Goal: Transaction & Acquisition: Purchase product/service

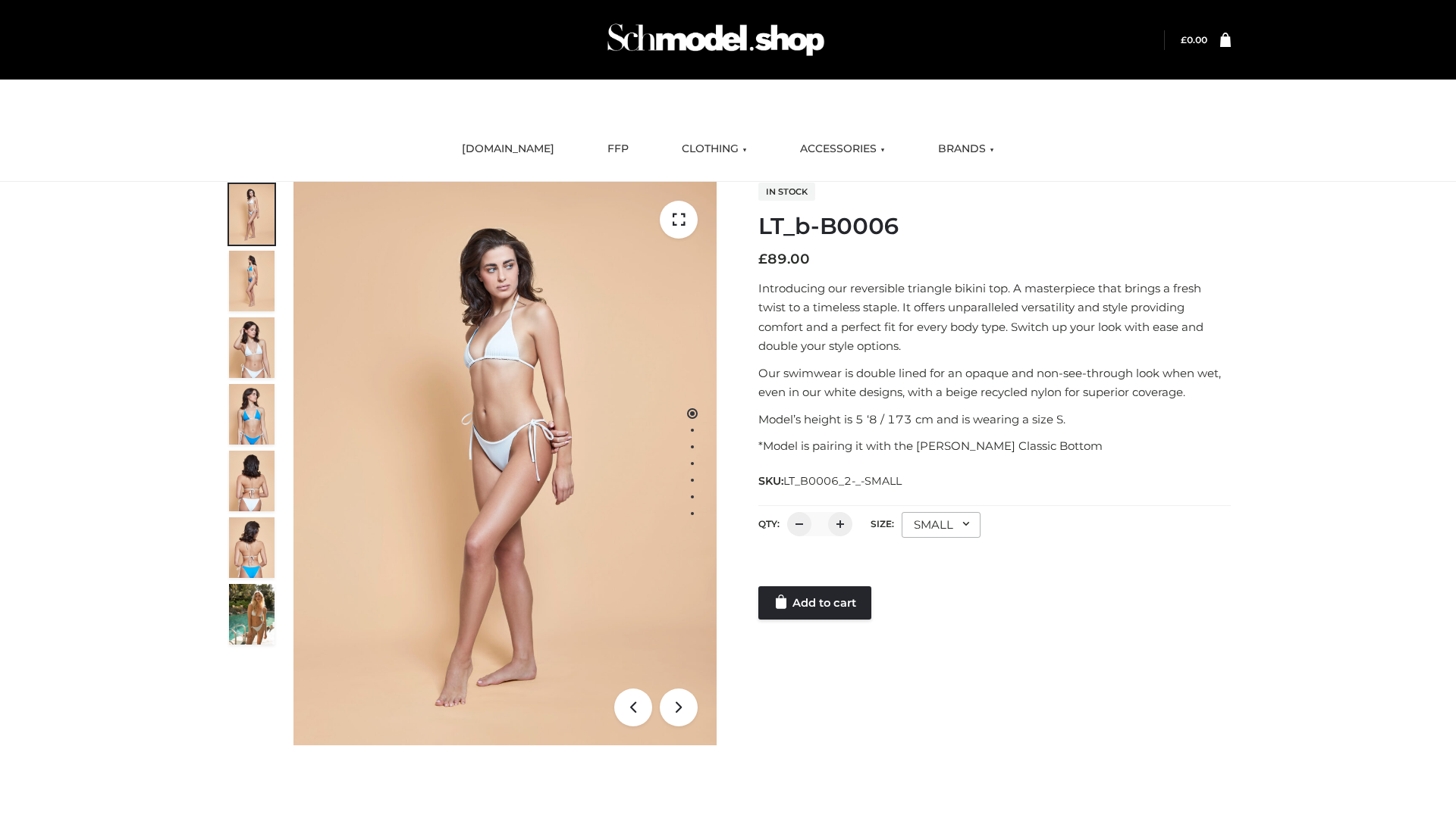
click at [815, 603] on link "Add to cart" at bounding box center [814, 603] width 113 height 34
